Goal: Information Seeking & Learning: Learn about a topic

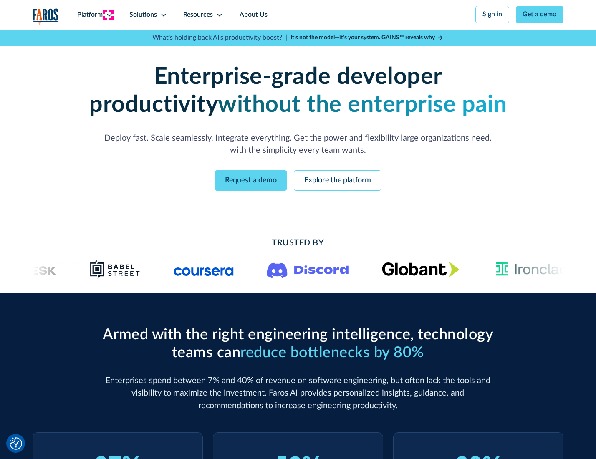
click at [108, 15] on icon at bounding box center [109, 15] width 7 height 7
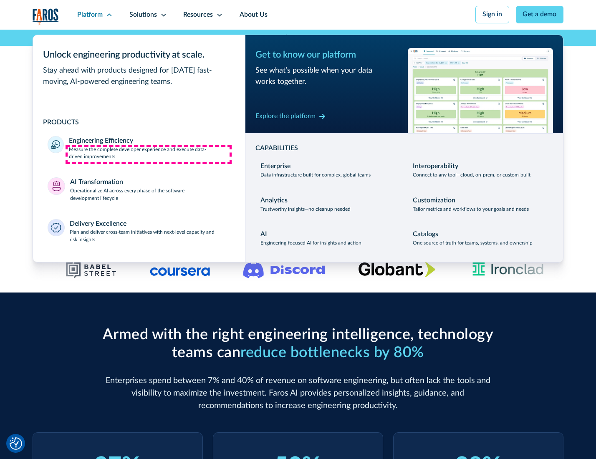
click at [149, 154] on p "Measure the complete developer experience and execute data-driven improvements" at bounding box center [149, 153] width 161 height 15
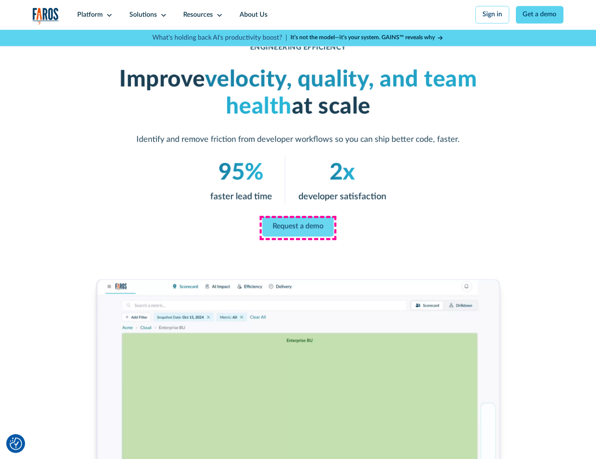
click at [298, 227] on link "Request a demo" at bounding box center [297, 227] width 71 height 20
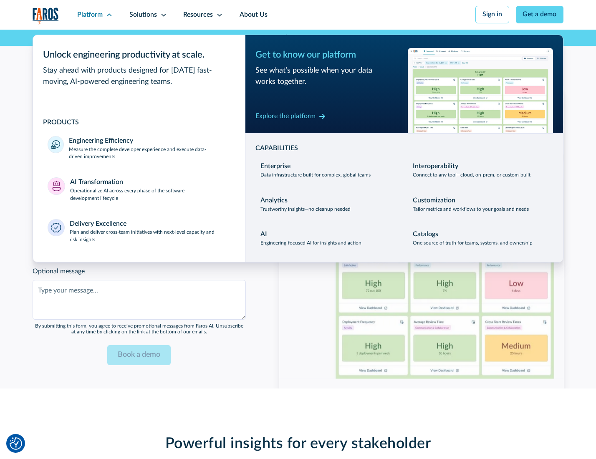
scroll to position [1816, 0]
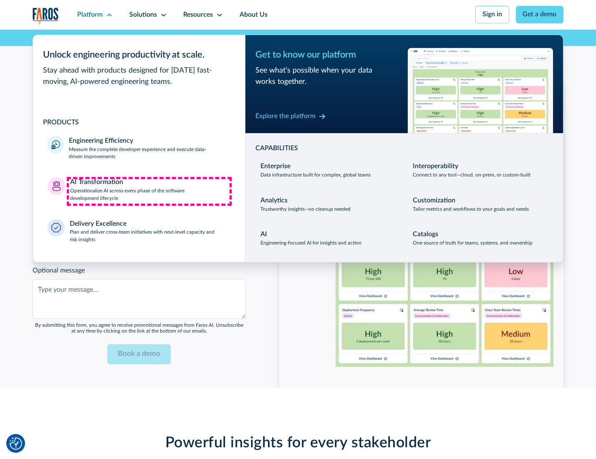
click at [149, 191] on p "Operationalize AI across every phase of the software development lifecycle" at bounding box center [150, 194] width 160 height 15
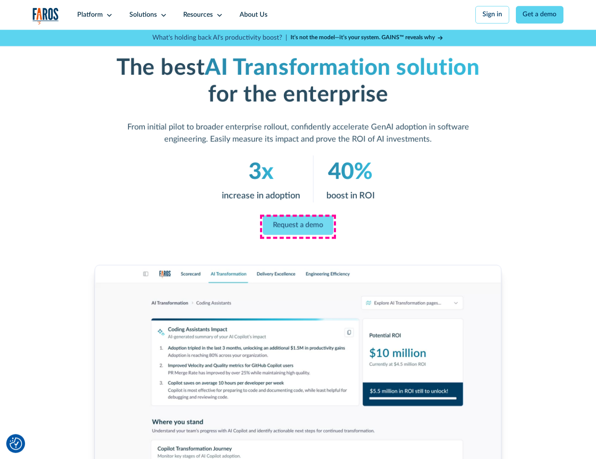
click at [298, 227] on link "Request a demo" at bounding box center [298, 225] width 71 height 20
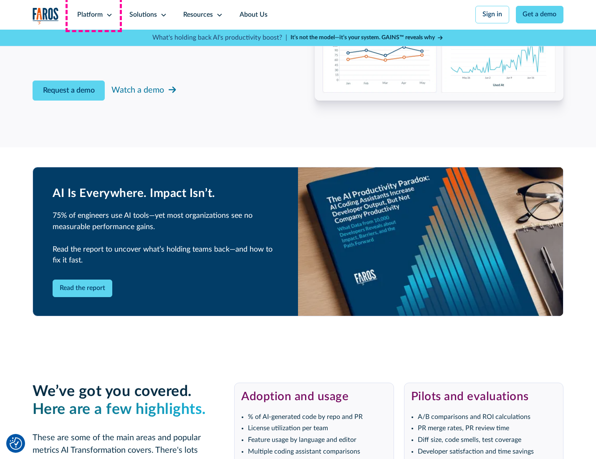
click at [93, 15] on div "Platform" at bounding box center [89, 15] width 25 height 10
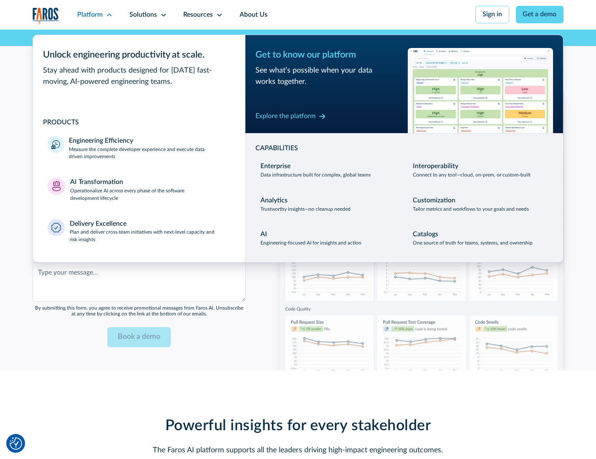
scroll to position [2018, 0]
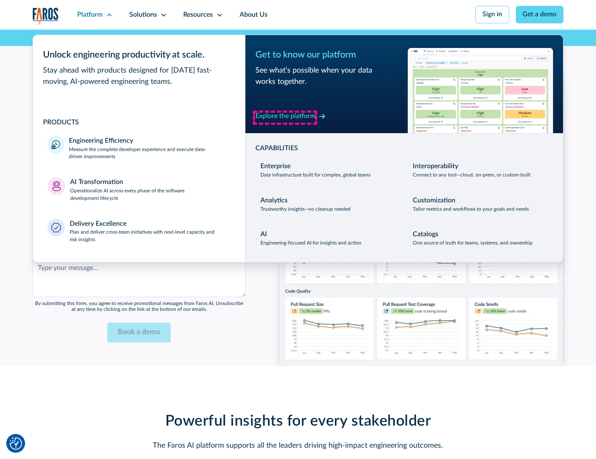
click at [285, 117] on div "Explore the platform" at bounding box center [285, 116] width 60 height 10
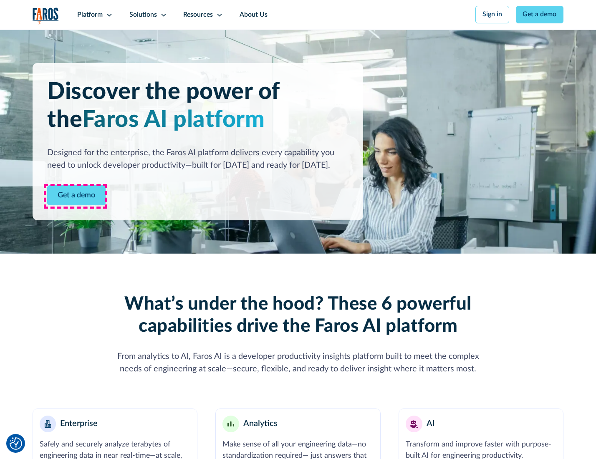
click at [76, 196] on link "Get a demo" at bounding box center [76, 195] width 58 height 20
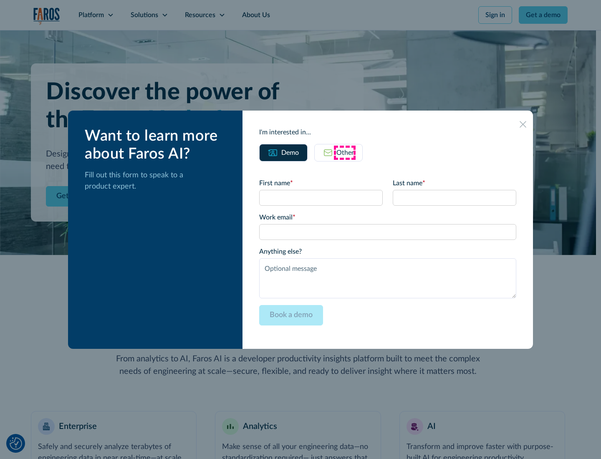
click at [345, 152] on div "Other" at bounding box center [345, 153] width 18 height 10
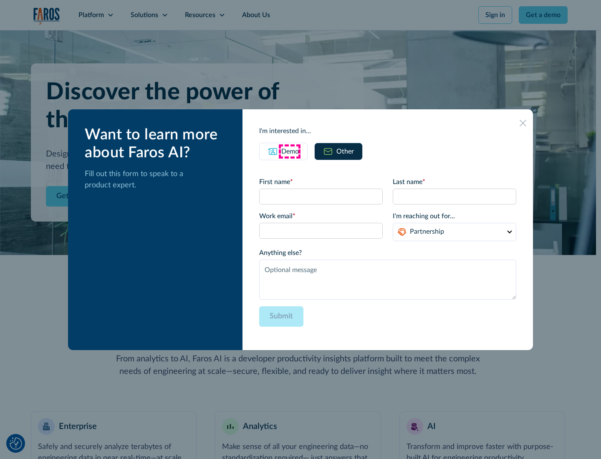
click at [289, 151] on div "Demo" at bounding box center [290, 151] width 18 height 10
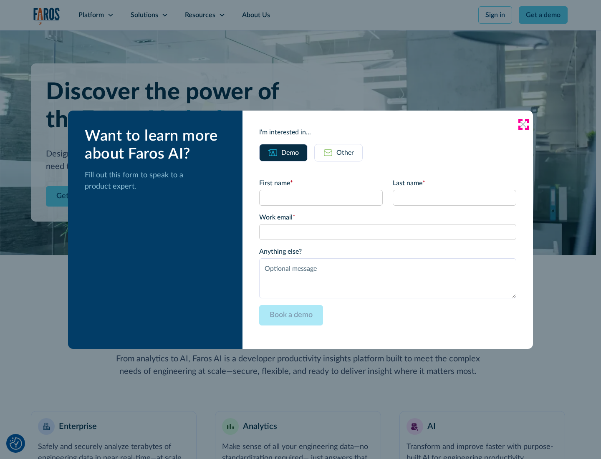
click at [523, 124] on icon at bounding box center [523, 124] width 7 height 7
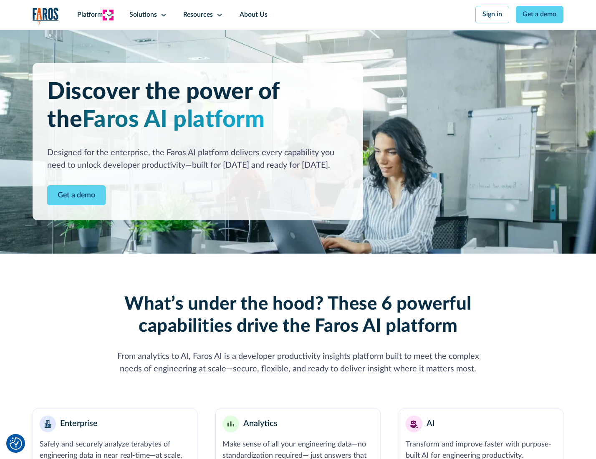
click at [108, 15] on icon at bounding box center [109, 15] width 7 height 7
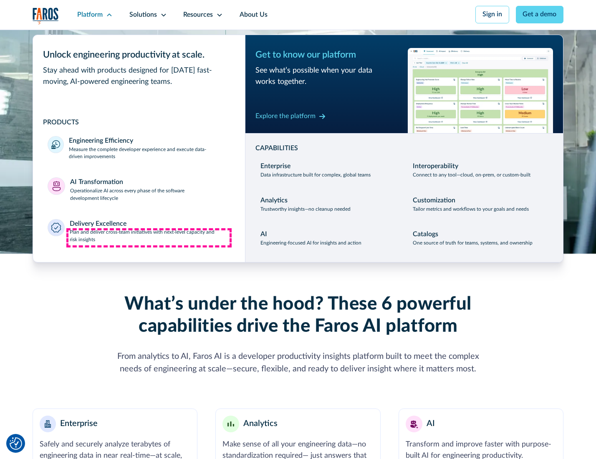
click at [149, 238] on p "Plan and deliver cross-team initiatives with next-level capacity and risk insig…" at bounding box center [150, 236] width 161 height 15
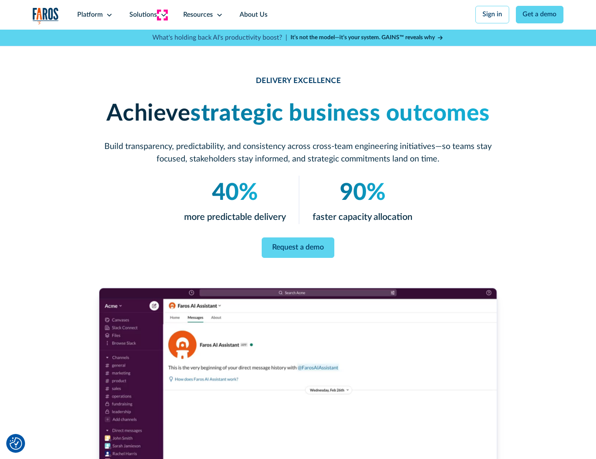
click at [162, 15] on icon at bounding box center [163, 15] width 7 height 7
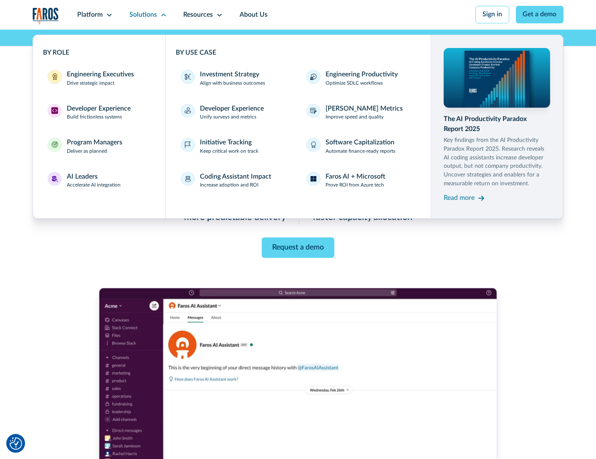
click at [98, 79] on div "Engineering Executives" at bounding box center [100, 75] width 67 height 10
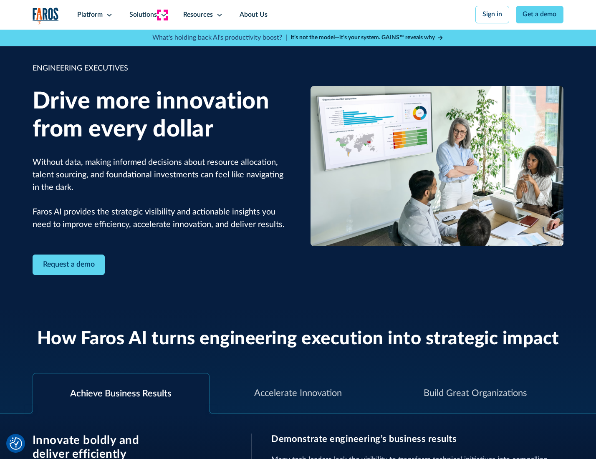
click at [162, 15] on icon at bounding box center [163, 15] width 7 height 7
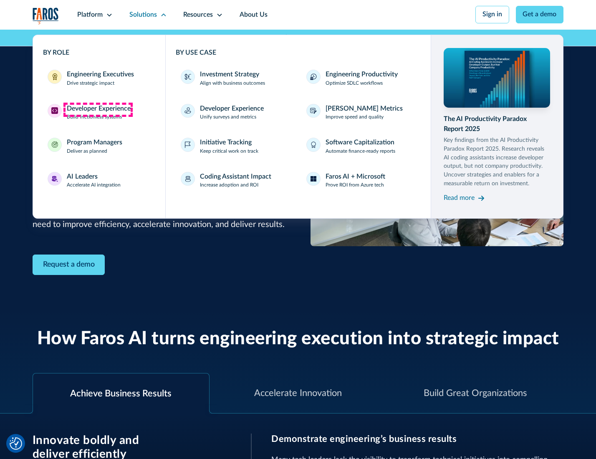
click at [98, 109] on div "Developer Experience" at bounding box center [99, 109] width 64 height 10
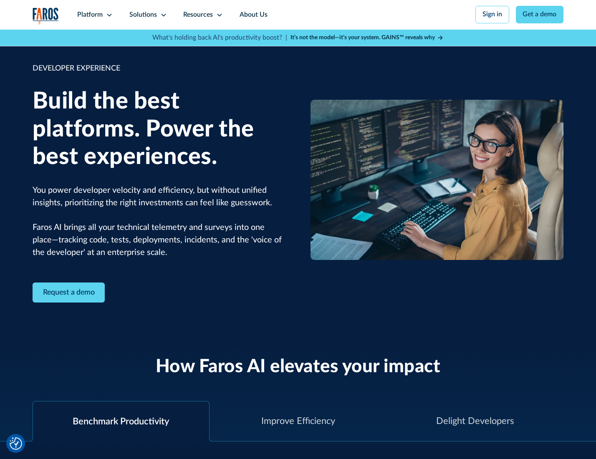
click at [147, 15] on div "Solutions" at bounding box center [143, 15] width 28 height 10
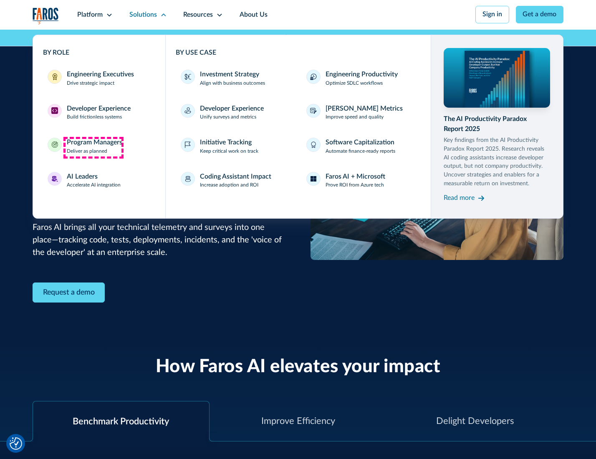
click at [93, 147] on div "Program Managers" at bounding box center [95, 143] width 56 height 10
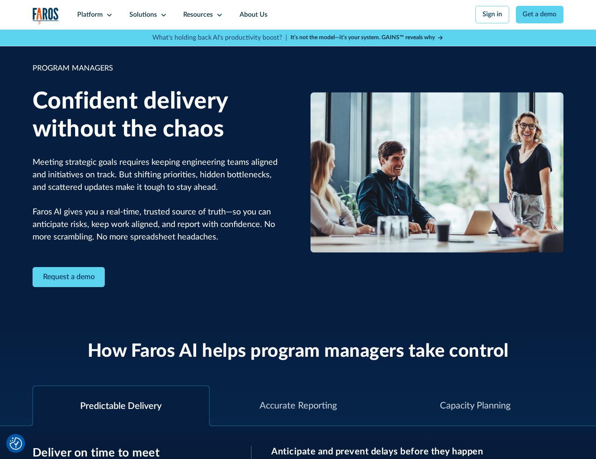
click at [162, 15] on icon at bounding box center [163, 15] width 7 height 7
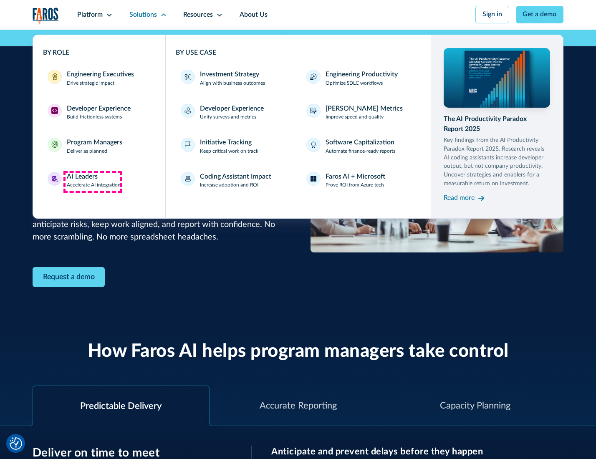
click at [93, 182] on div "AI Leaders" at bounding box center [82, 177] width 31 height 10
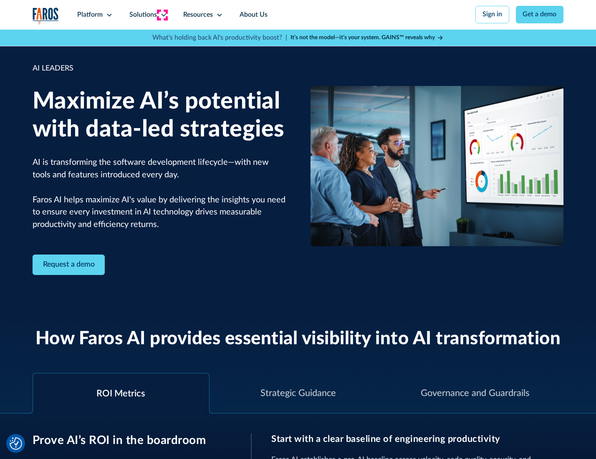
click at [162, 15] on icon at bounding box center [163, 15] width 7 height 7
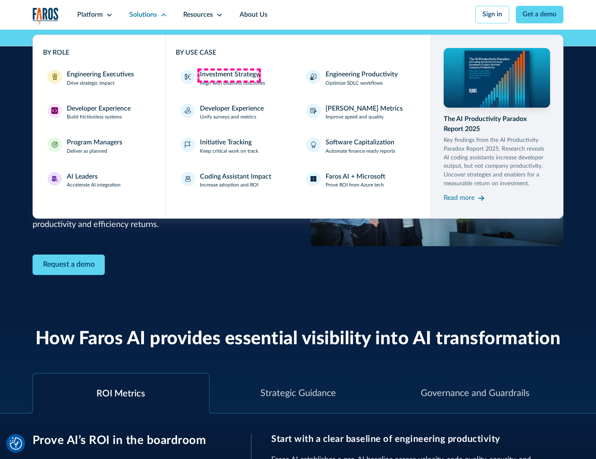
click at [229, 75] on div "Investment Strategy" at bounding box center [229, 75] width 59 height 10
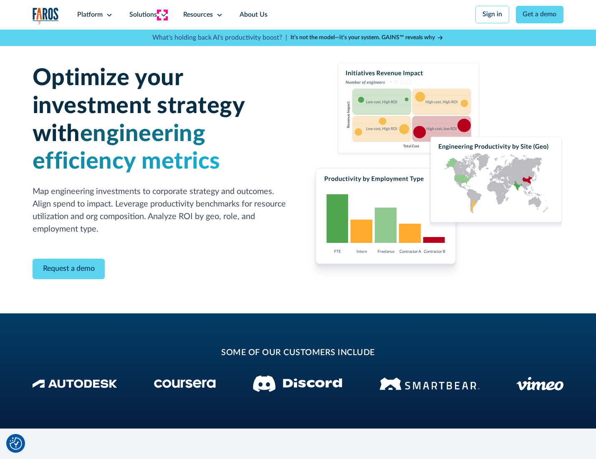
click at [162, 15] on icon at bounding box center [163, 15] width 7 height 7
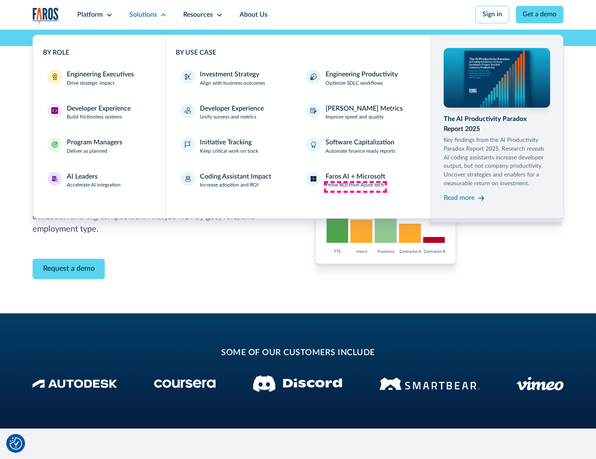
click at [355, 187] on p "Prove ROI from Azure tech" at bounding box center [354, 186] width 58 height 8
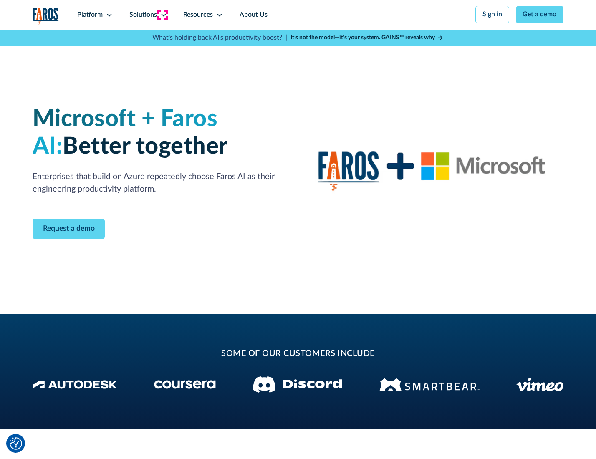
click at [162, 15] on icon at bounding box center [163, 15] width 7 height 7
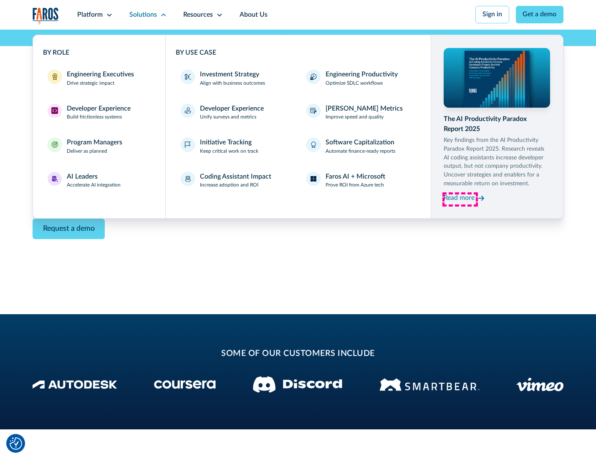
click at [460, 199] on div "Read more" at bounding box center [459, 198] width 31 height 10
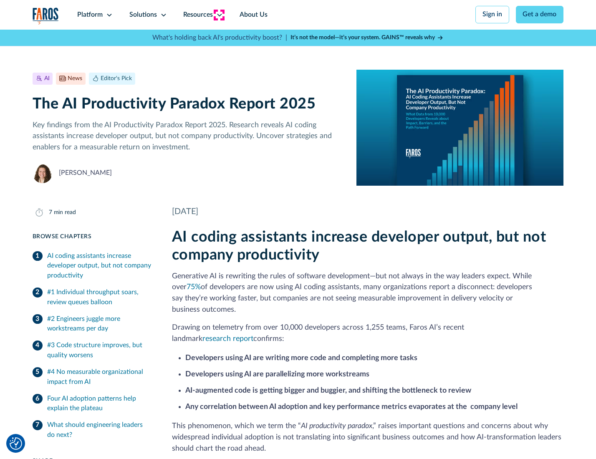
click at [219, 15] on icon at bounding box center [219, 15] width 7 height 7
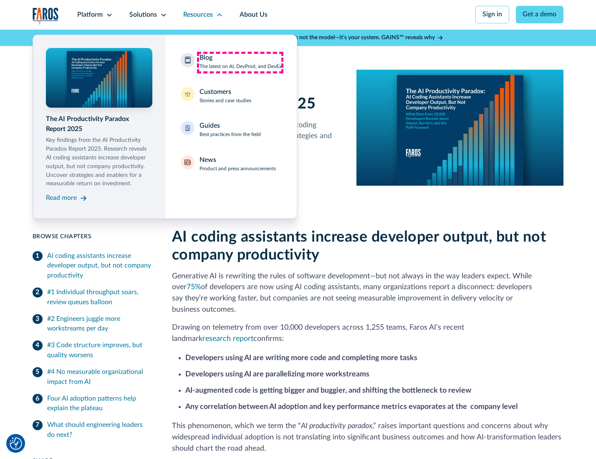
click at [240, 62] on div "Blog The latest on AI, DevProd, and DevEx" at bounding box center [240, 62] width 82 height 18
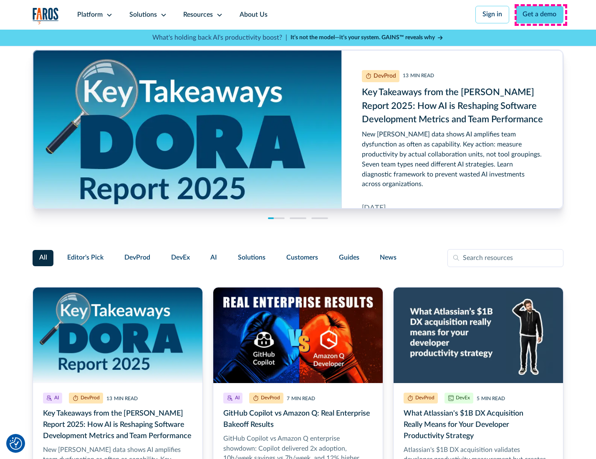
click at [540, 15] on link "Get a demo" at bounding box center [540, 15] width 48 height 18
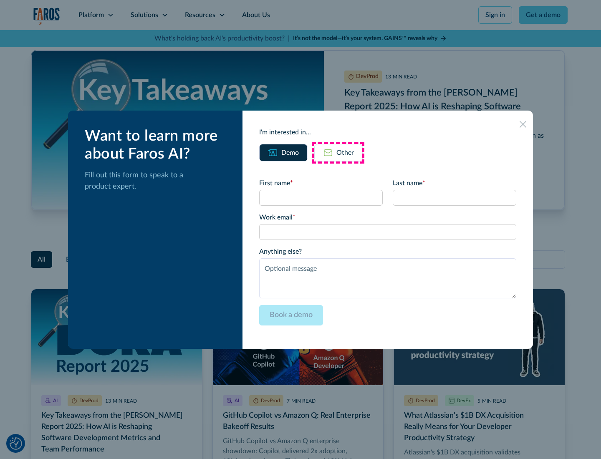
click at [338, 152] on div "Other" at bounding box center [345, 153] width 18 height 10
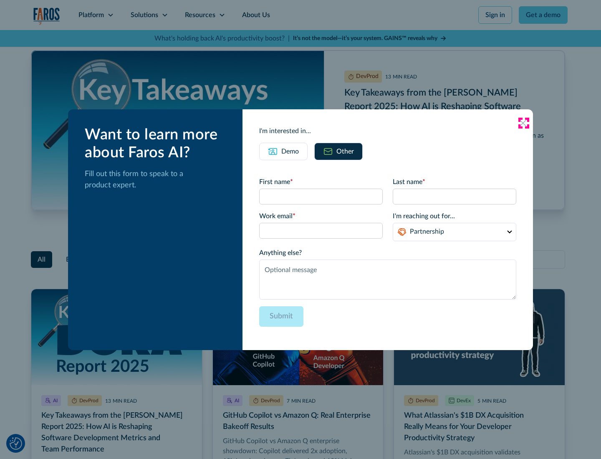
click at [523, 123] on icon at bounding box center [523, 123] width 7 height 7
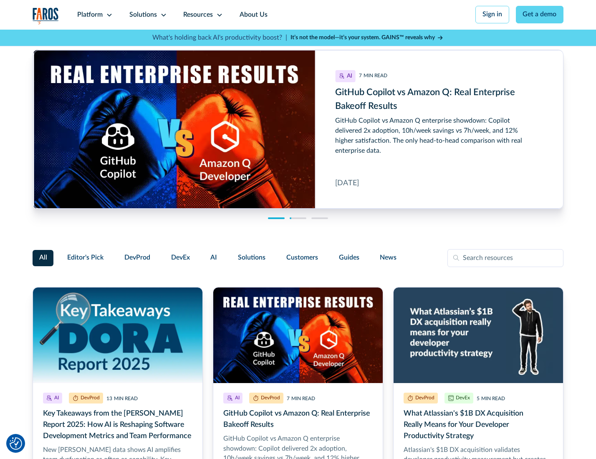
click at [252, 15] on link "About Us" at bounding box center [253, 15] width 45 height 30
